Goal: Complete application form

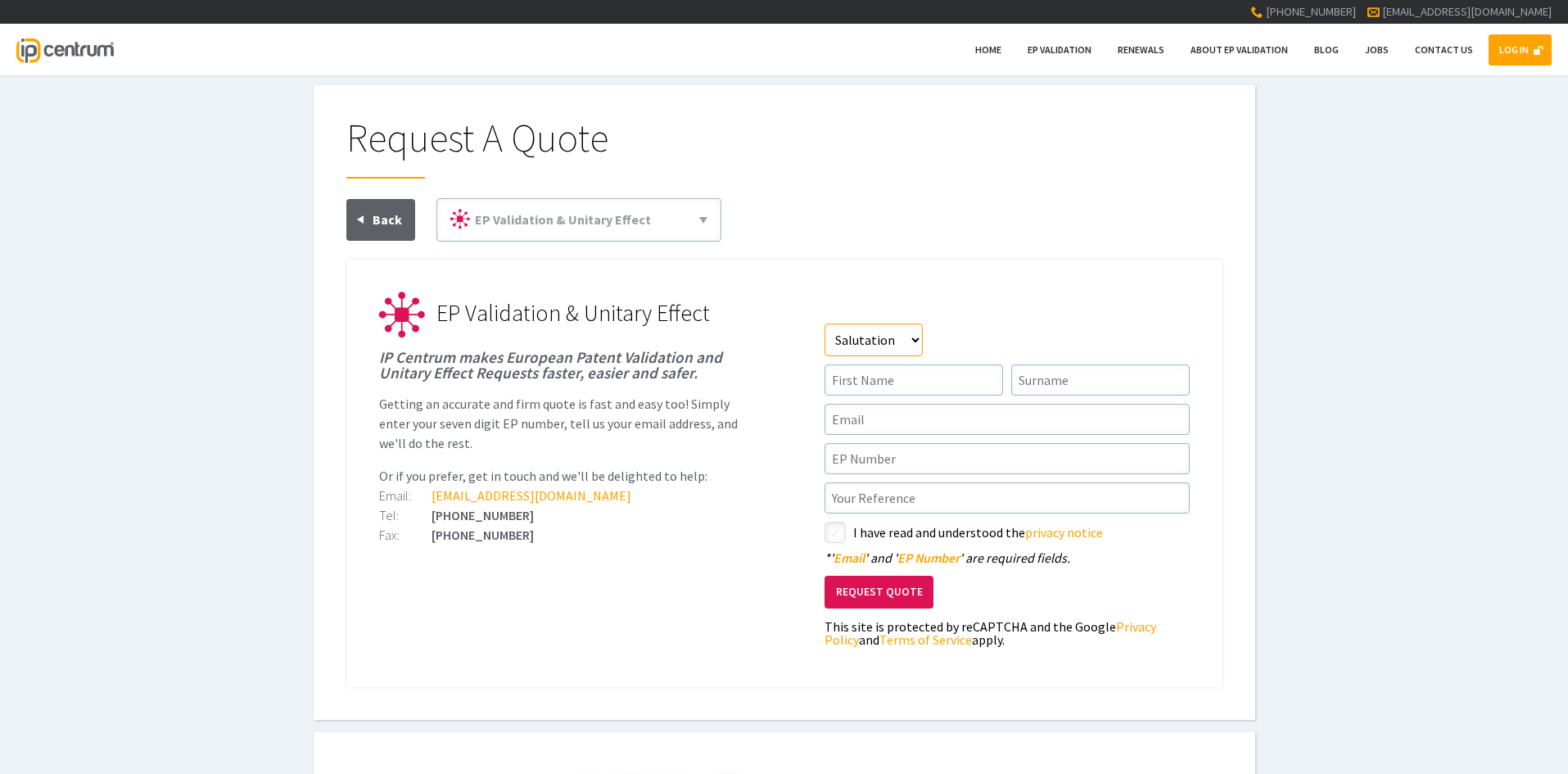
click at [867, 345] on select"] "Salutation Mr Mrs Miss Ms Dr [PERSON_NAME]" at bounding box center [873, 340] width 99 height 33
select select"] "Miss"
click at [824, 323] on select"] "Salutation Mr Mrs Miss Ms Dr [PERSON_NAME]" at bounding box center [873, 340] width 99 height 33
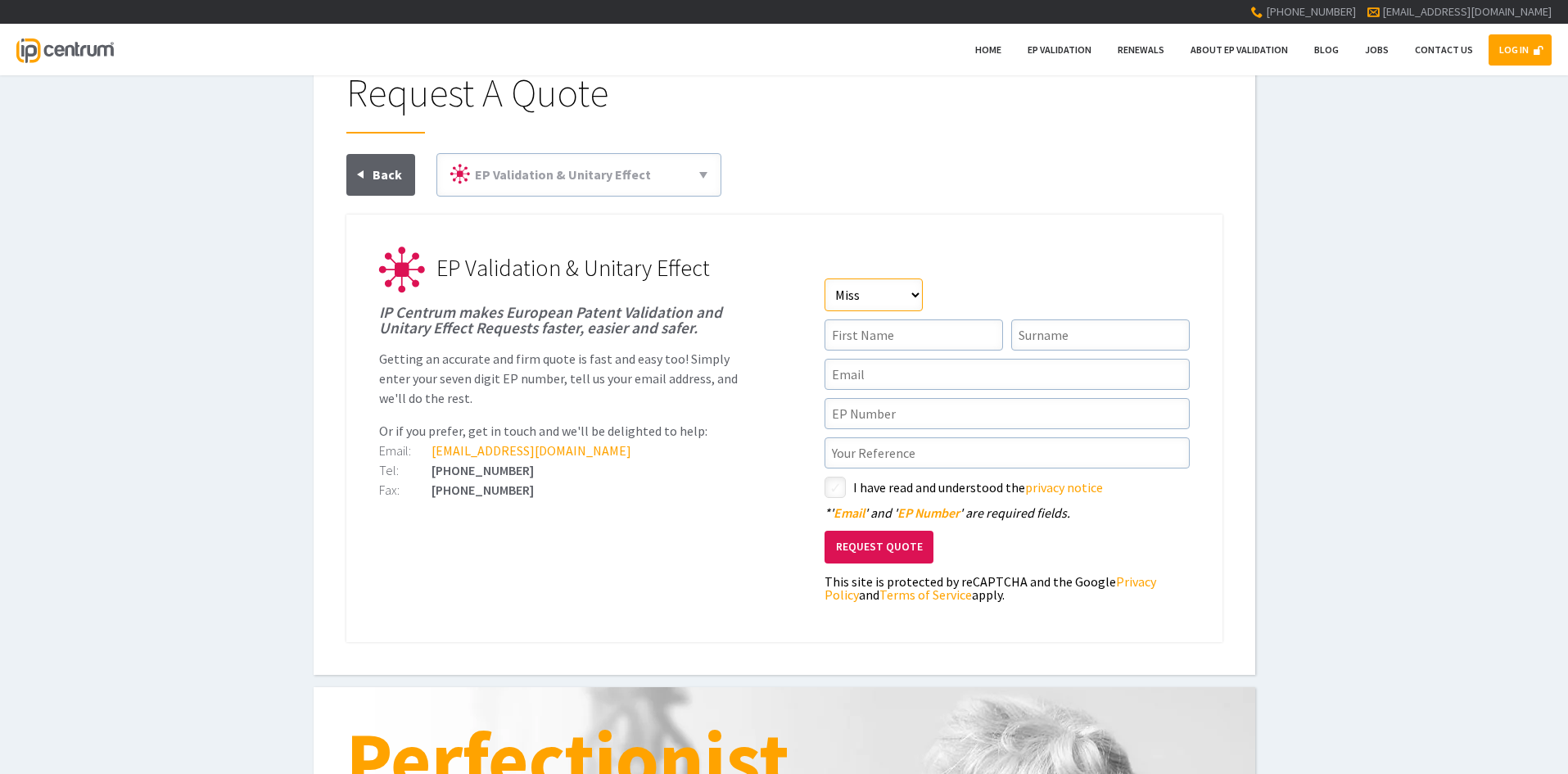
scroll to position [82, 0]
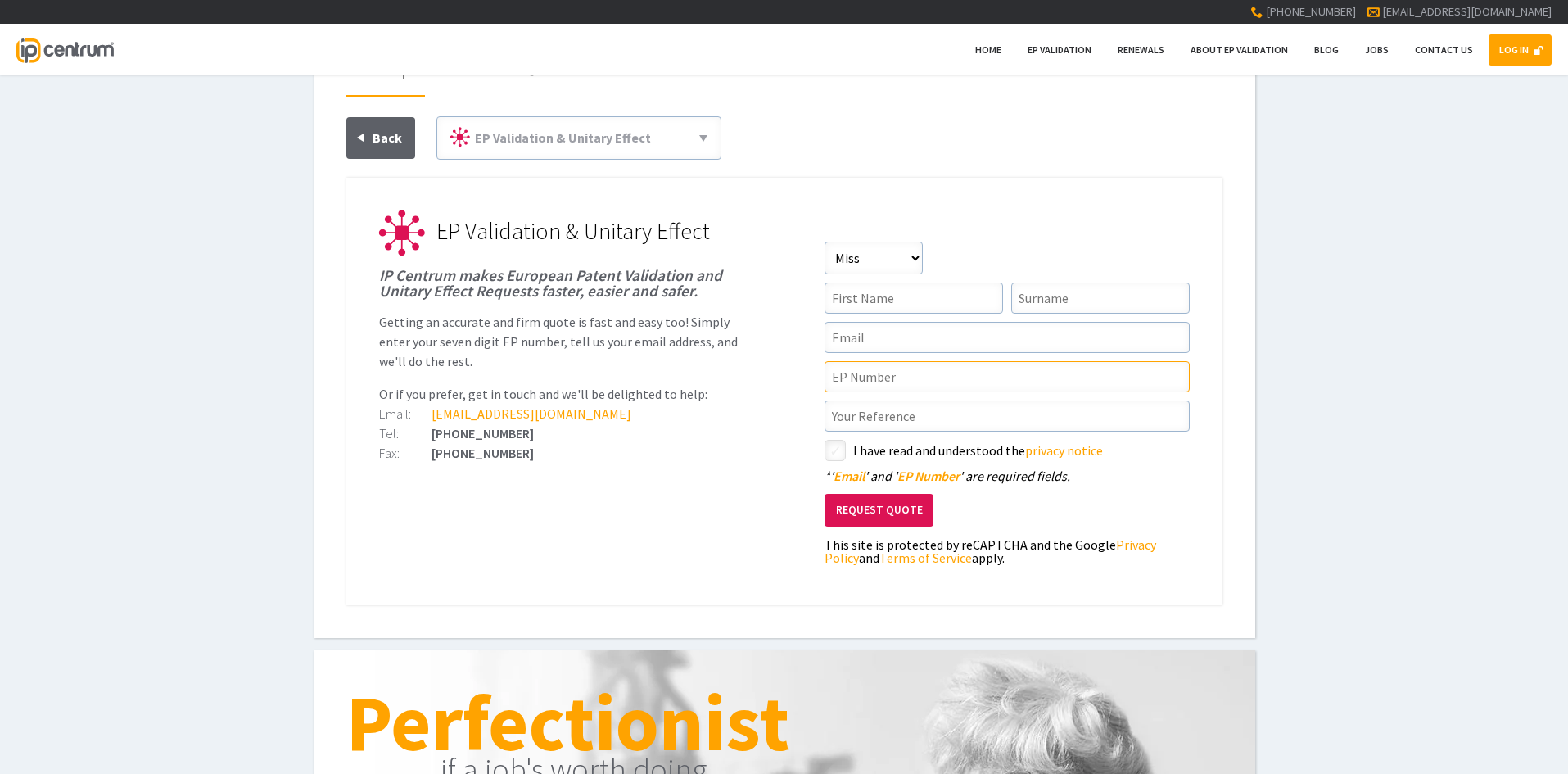
click at [874, 387] on input"] "text" at bounding box center [1007, 376] width 366 height 31
paste input"] "4454510"
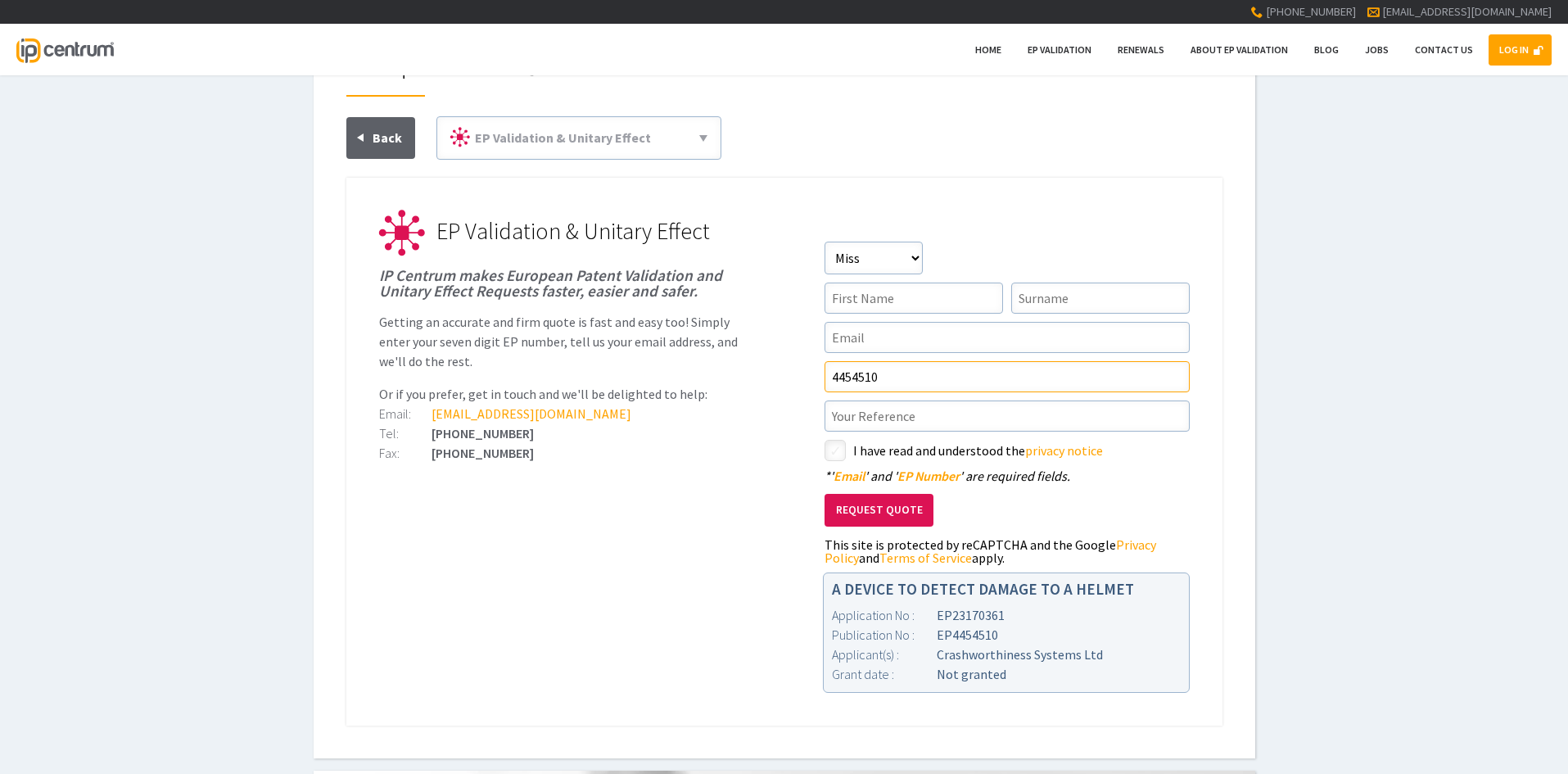
type input"] "4454510"
click at [864, 422] on input"] "text" at bounding box center [1007, 416] width 366 height 31
type input"] "P051249-EP"
click at [936, 344] on input"] "text" at bounding box center [1007, 338] width 366 height 31
type input"] "[EMAIL_ADDRESS][DOMAIN_NAME]"
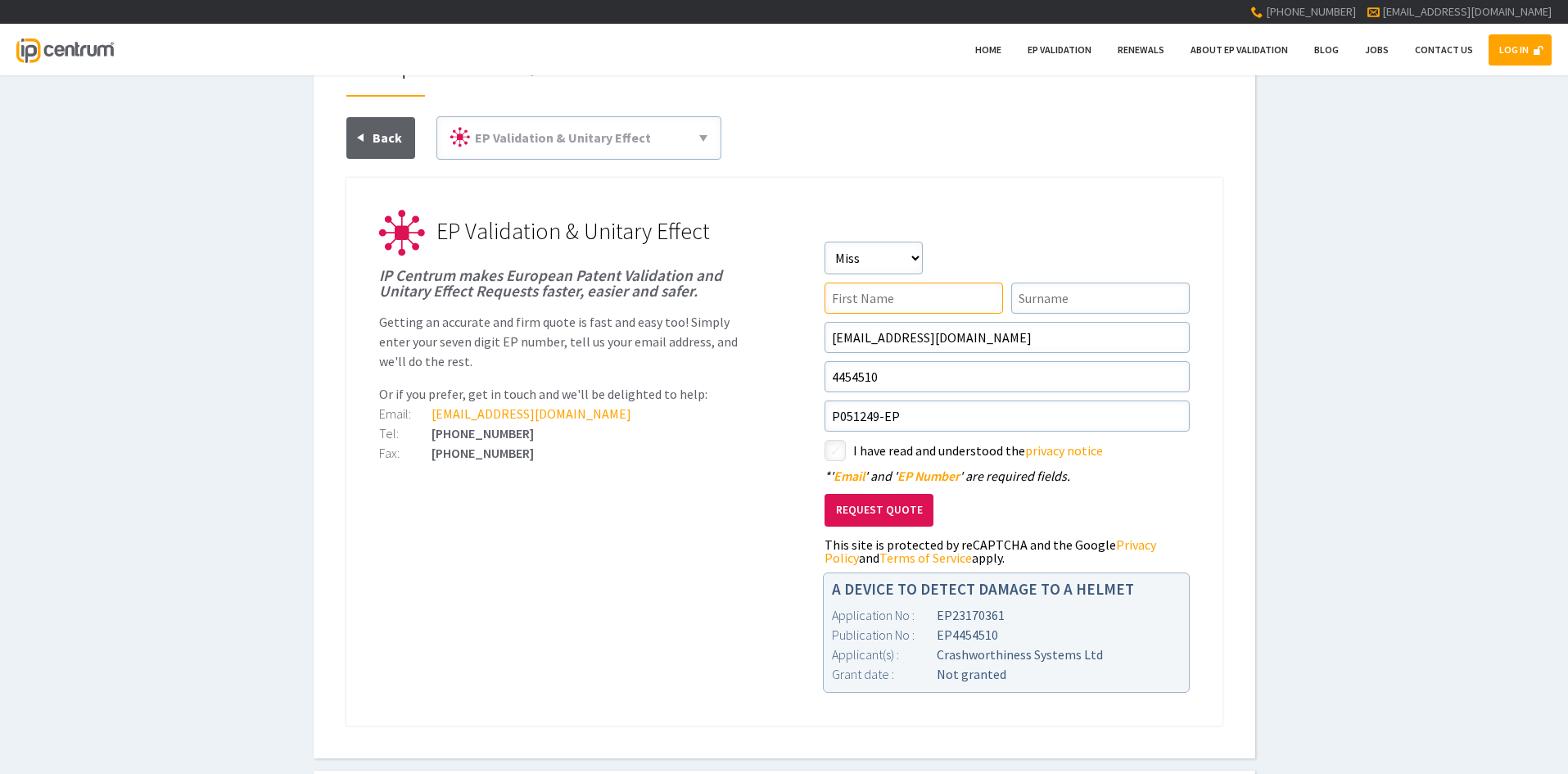
click at [913, 303] on input"] "text" at bounding box center [913, 298] width 179 height 31
type input"] "Niamh"
click at [1081, 297] on input"] "text" at bounding box center [1100, 298] width 179 height 31
type input"] "Crabtree"
click at [843, 448] on input"] "checkbox" at bounding box center [838, 452] width 19 height 19
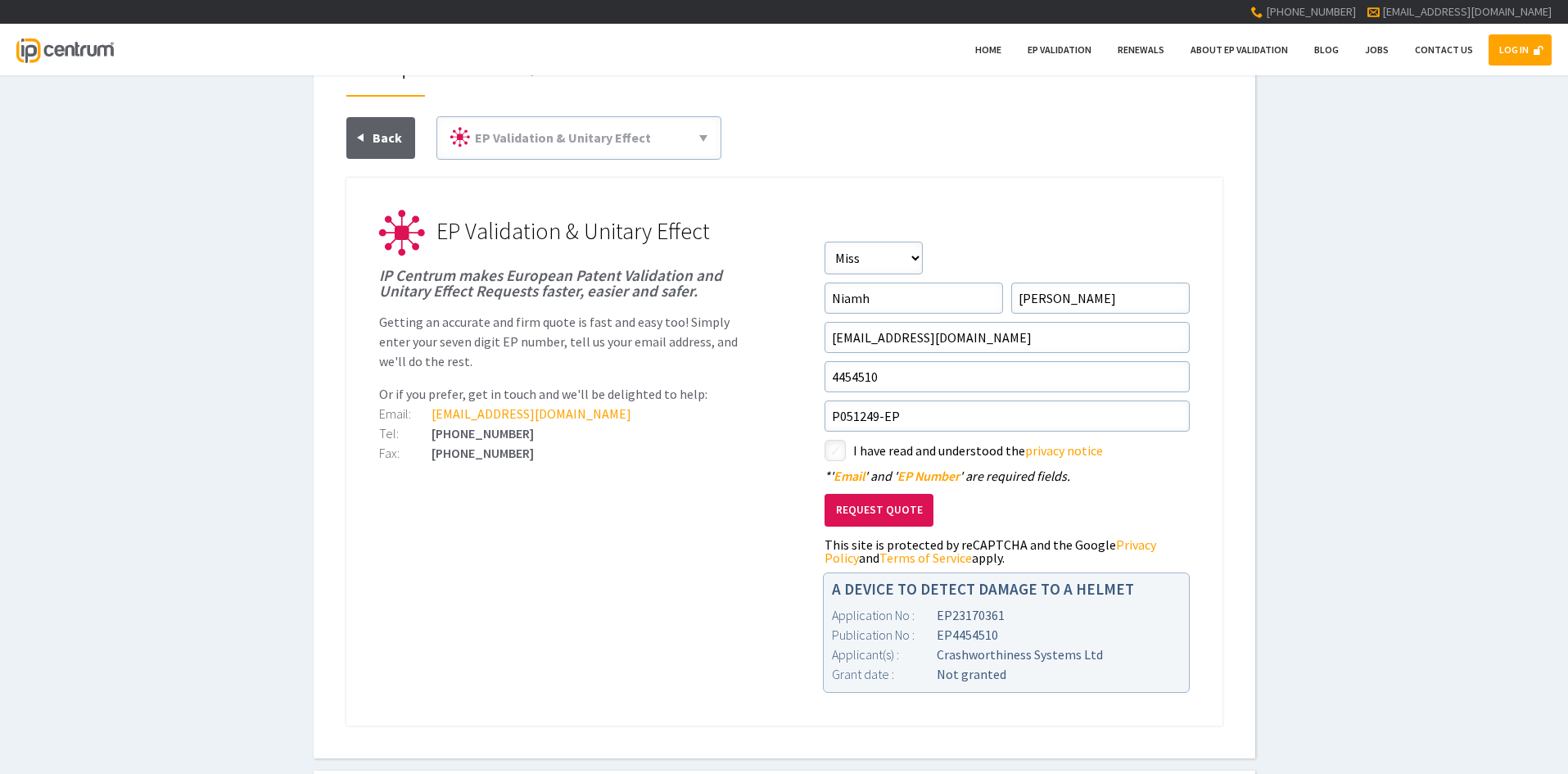
checkbox input"] "true"
click at [883, 510] on button "Request Quote" at bounding box center [878, 510] width 109 height 34
